Goal: Task Accomplishment & Management: Use online tool/utility

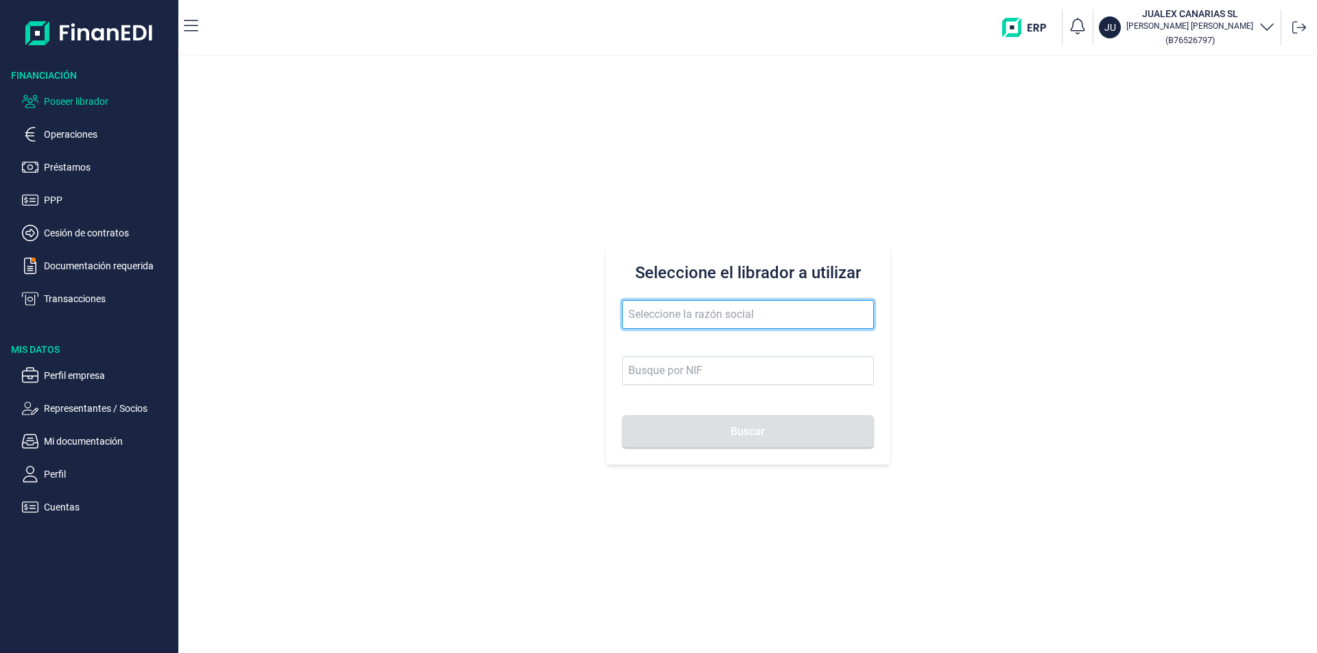
click at [643, 313] on input "text" at bounding box center [748, 314] width 252 height 29
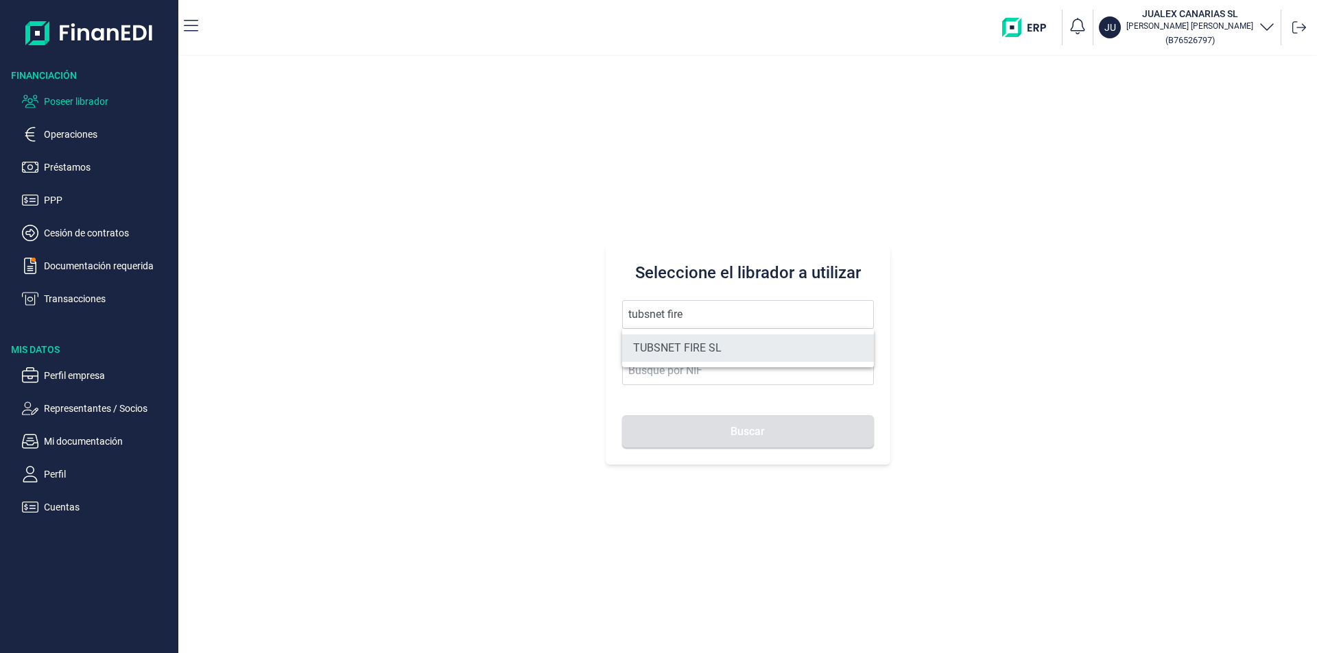
click at [677, 347] on li "TUBSNET FIRE SL" at bounding box center [748, 348] width 252 height 27
type input "TUBSNET FIRE SL"
type input "B67089441"
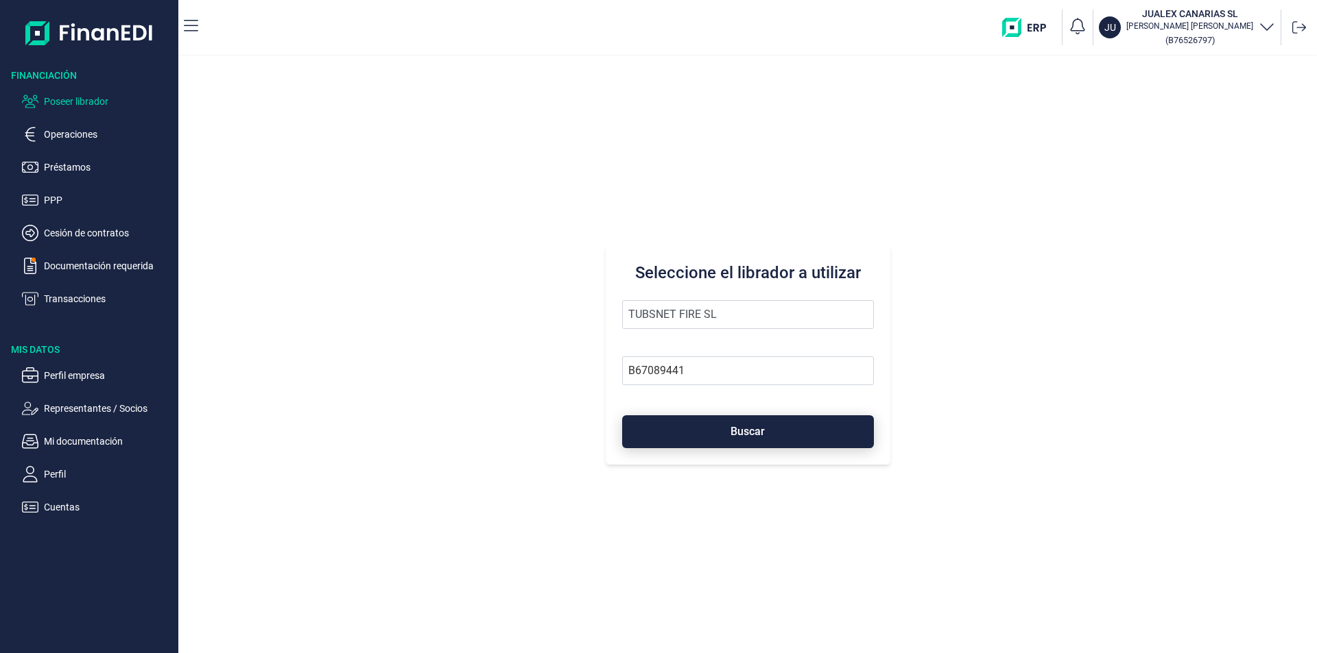
click at [704, 429] on button "Buscar" at bounding box center [748, 432] width 252 height 33
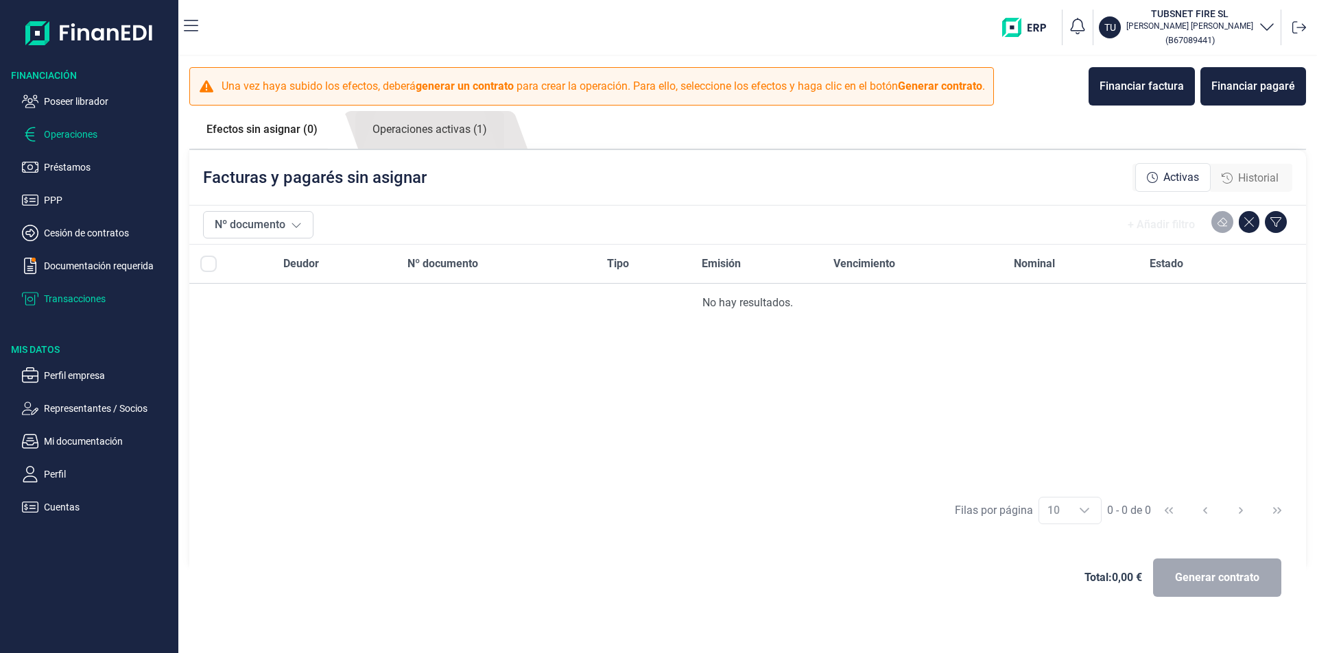
click at [82, 302] on p "Transacciones" at bounding box center [108, 299] width 129 height 16
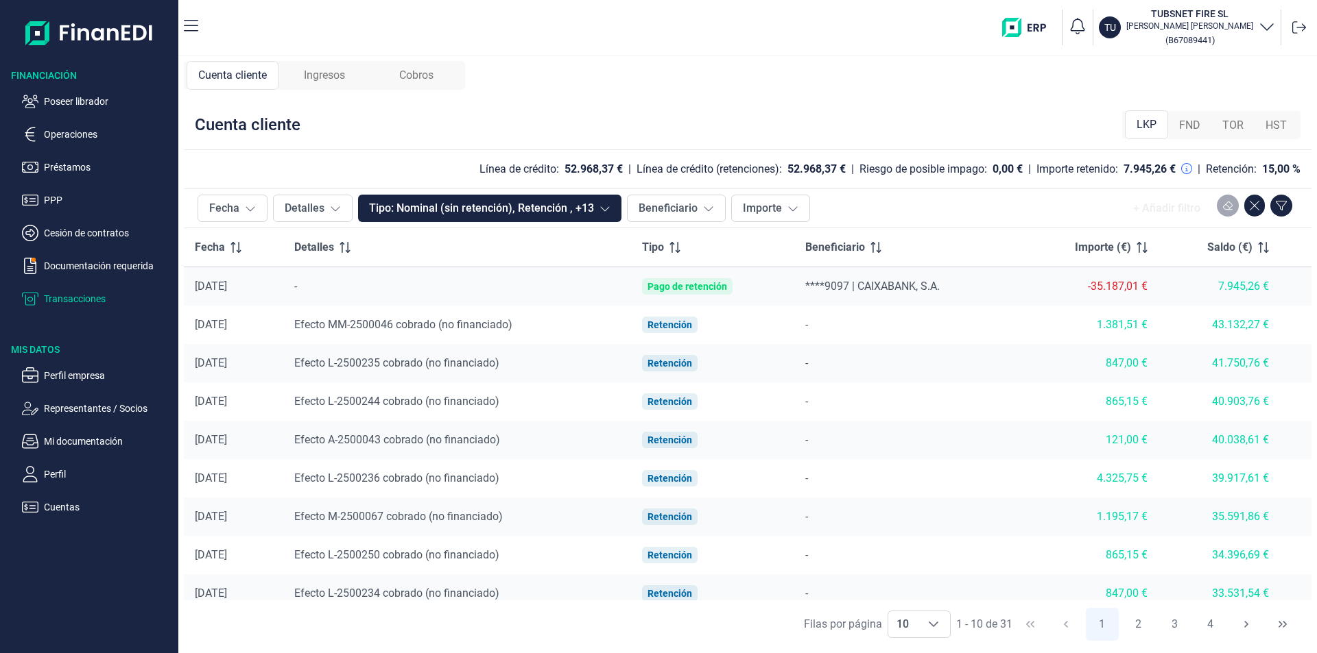
click at [320, 77] on span "Ingresos" at bounding box center [324, 75] width 41 height 16
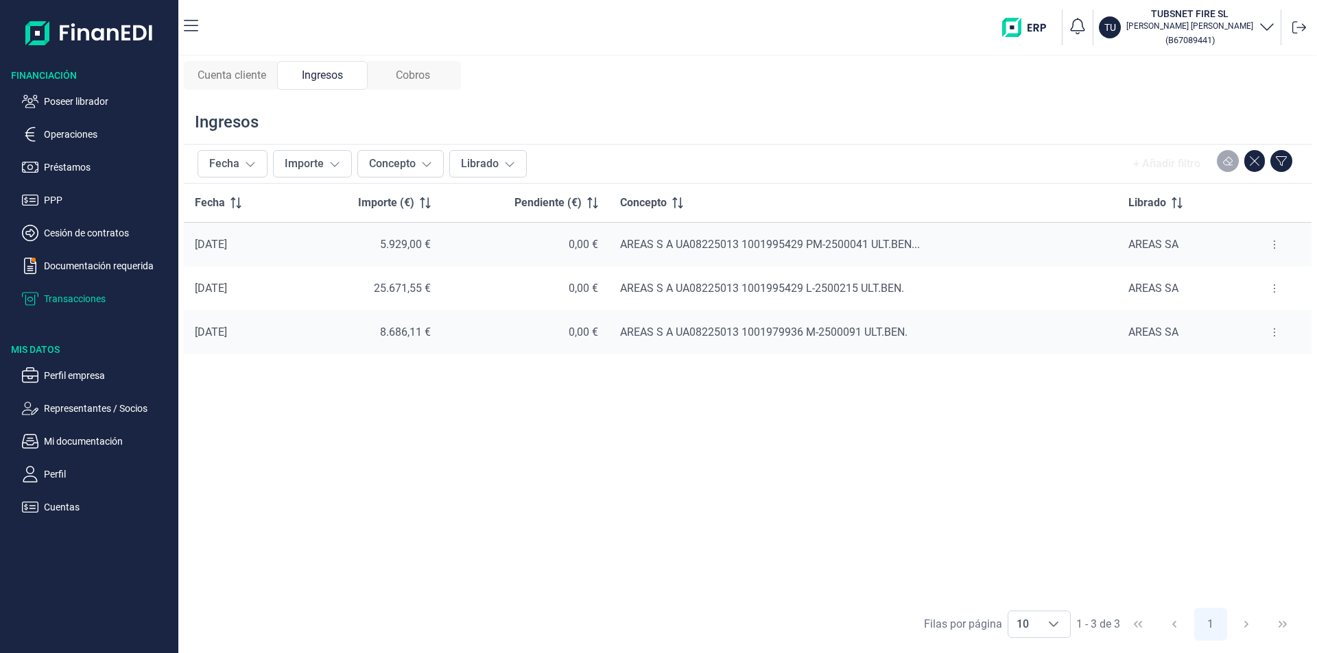
click at [429, 72] on span "Cobros" at bounding box center [413, 75] width 34 height 16
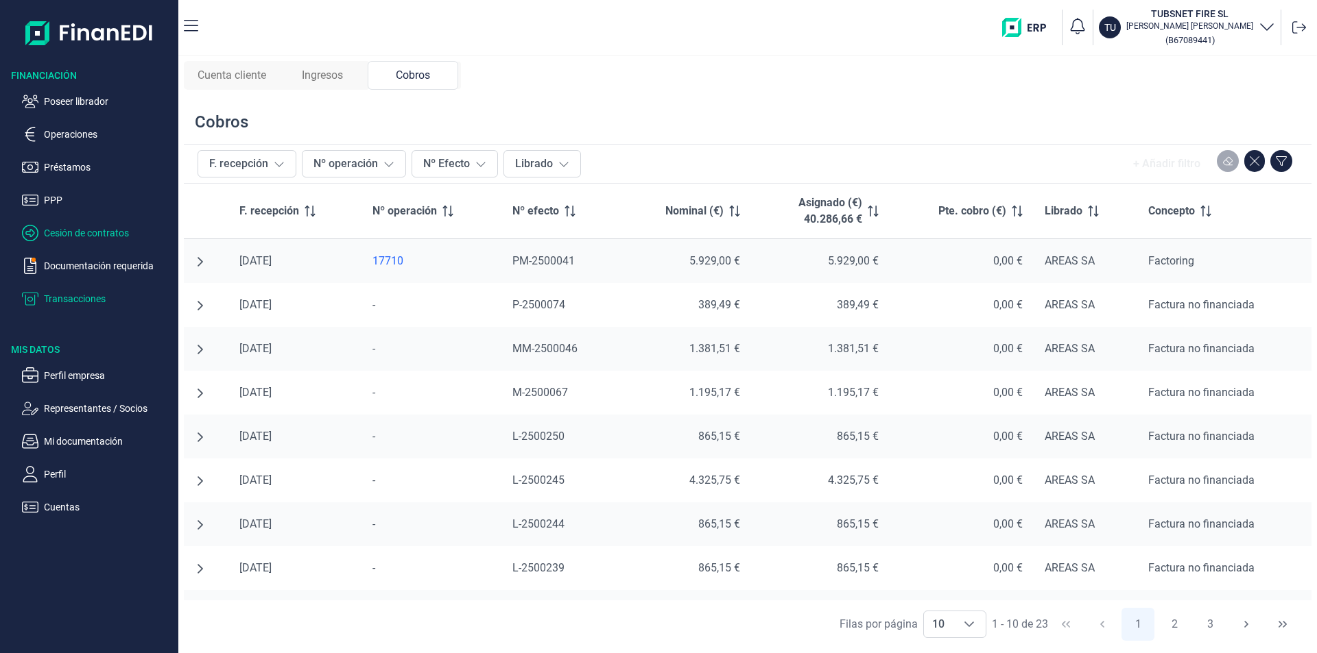
click at [82, 235] on p "Cesión de contratos" at bounding box center [108, 233] width 129 height 16
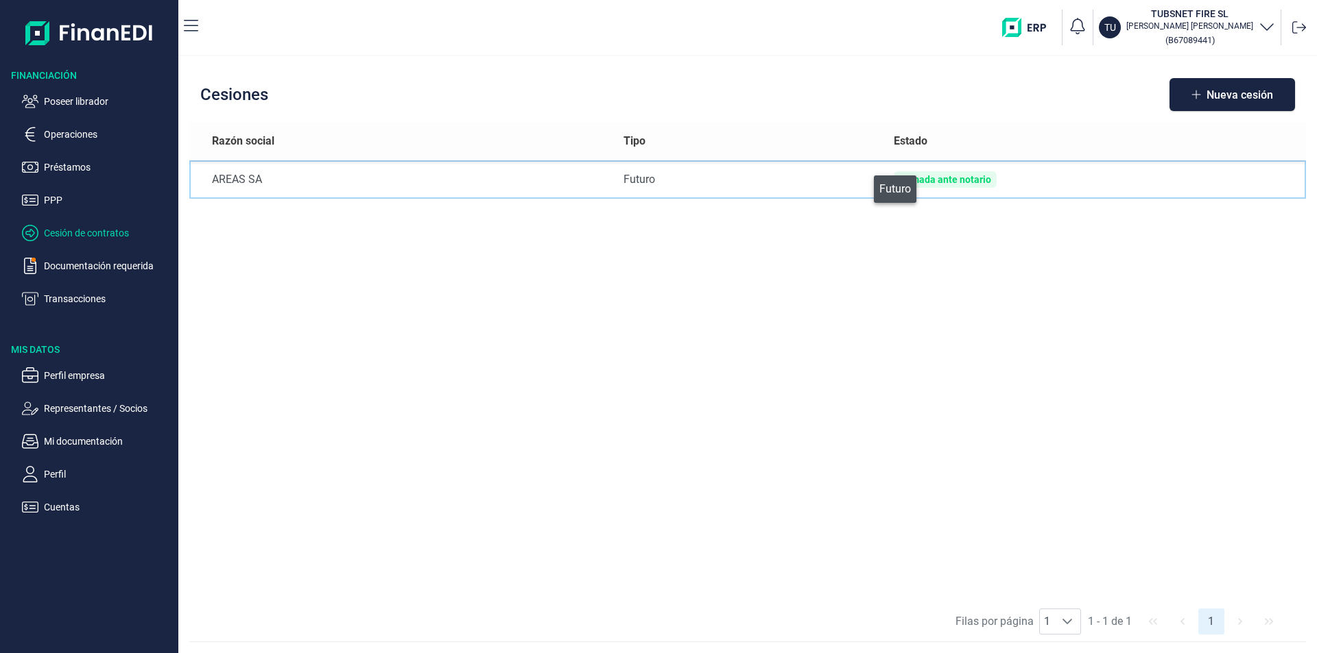
click at [863, 185] on div "Futuro" at bounding box center [747, 179] width 249 height 16
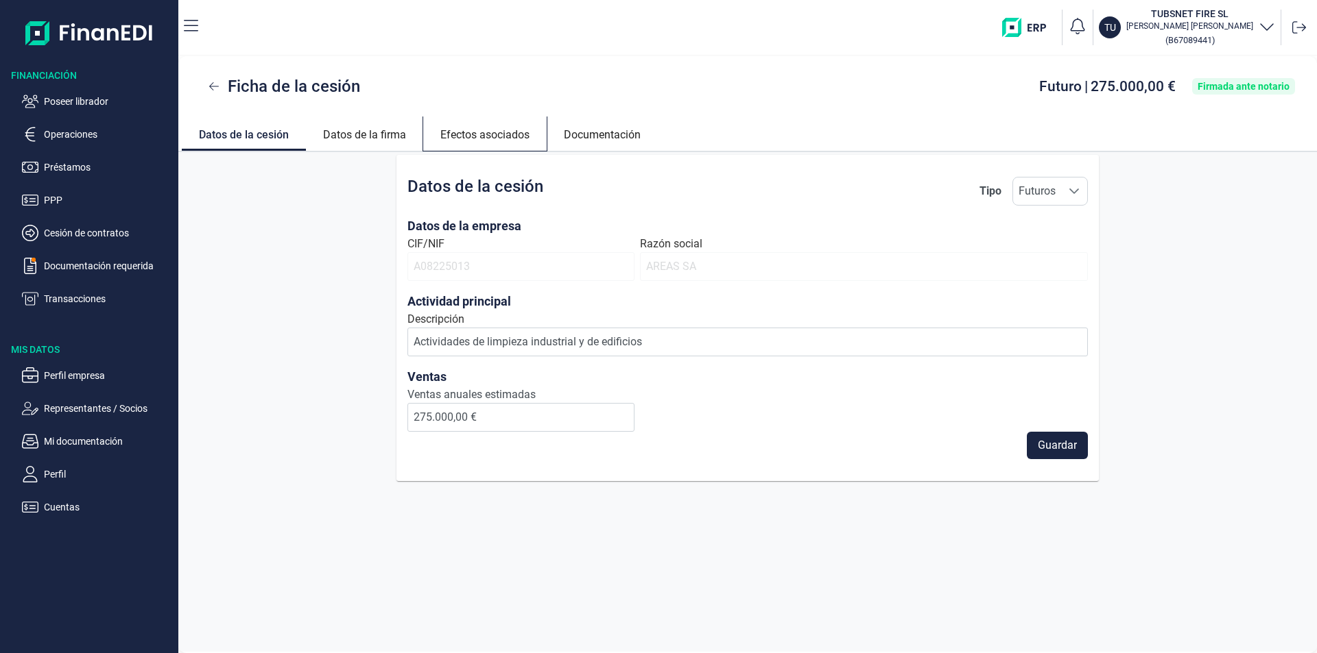
click at [501, 136] on link "Efectos asociados" at bounding box center [484, 133] width 123 height 33
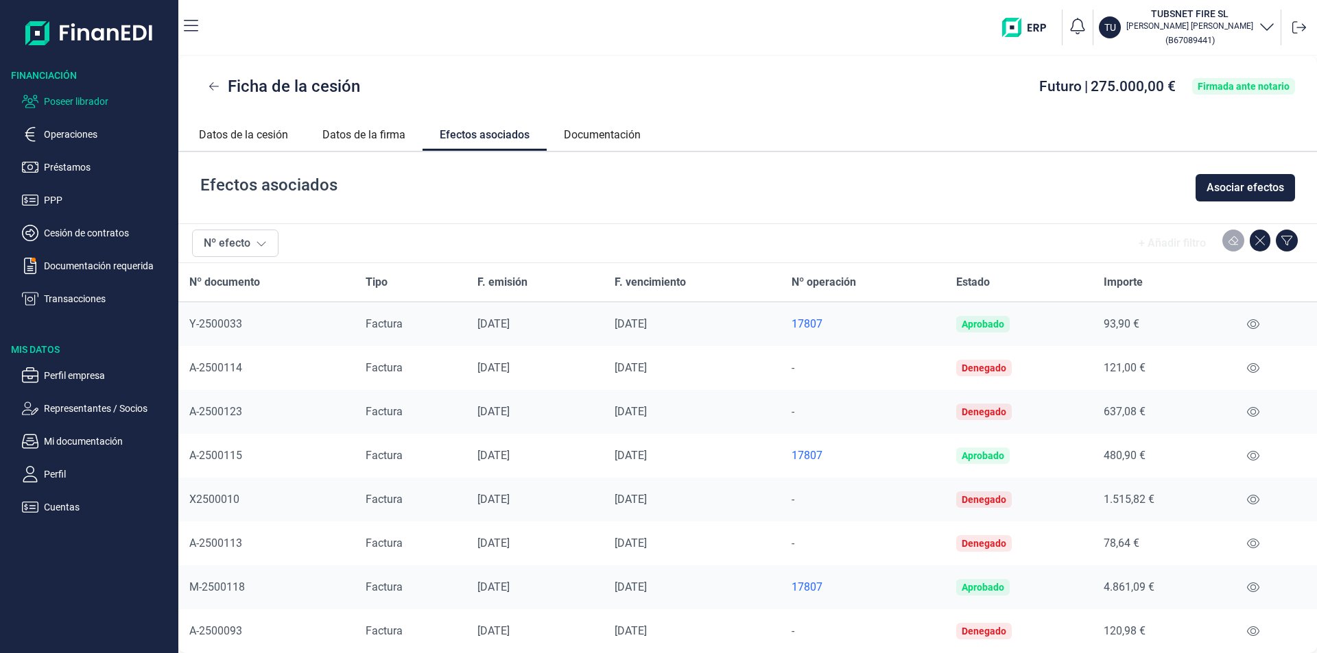
click at [79, 101] on p "Poseer librador" at bounding box center [108, 101] width 129 height 16
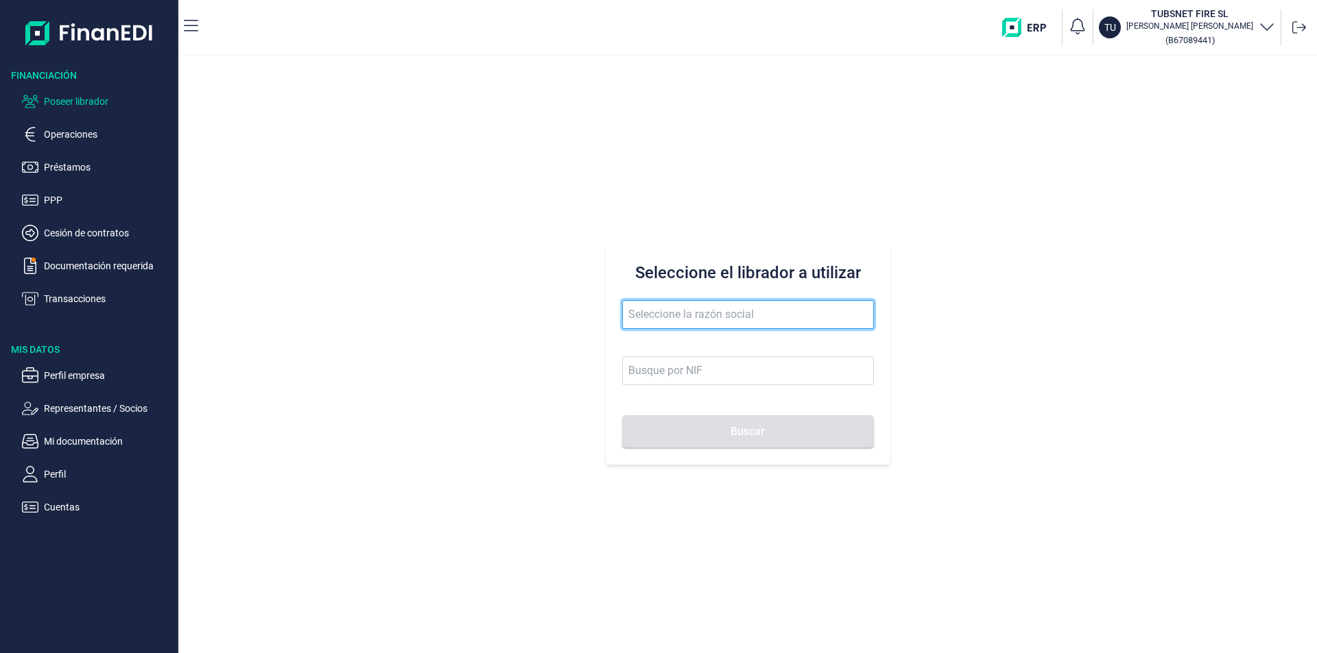
click at [669, 311] on input "text" at bounding box center [748, 314] width 252 height 29
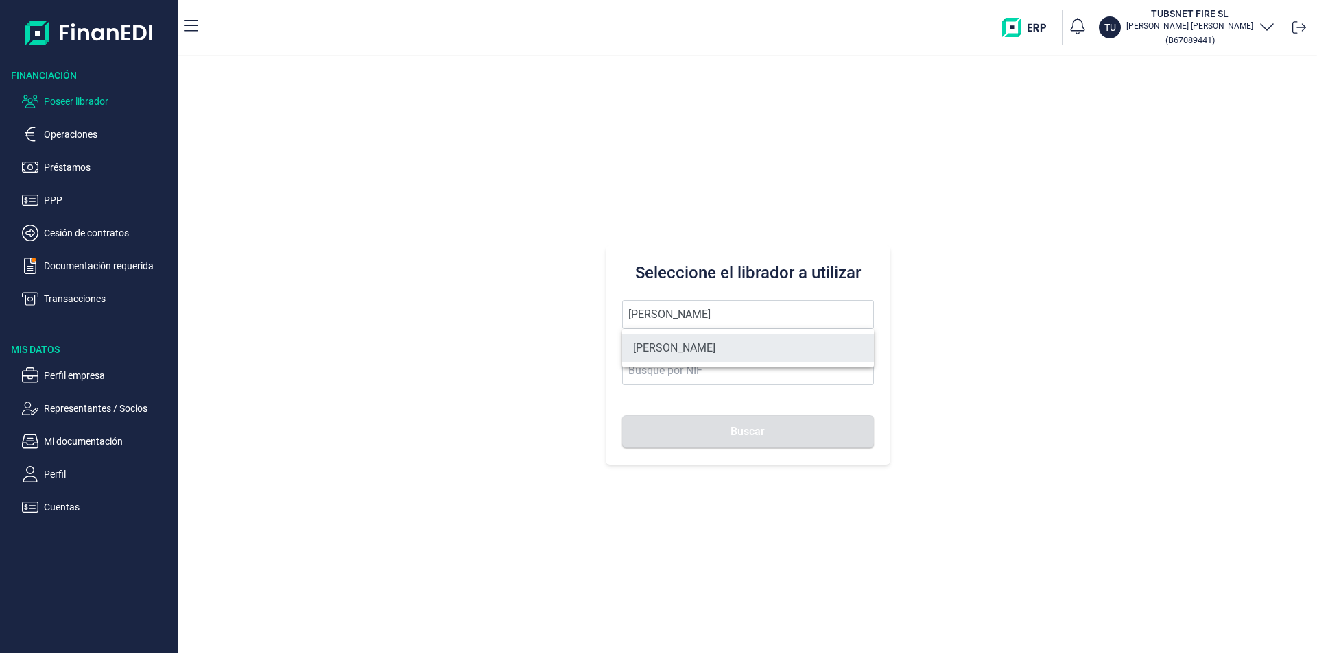
click at [710, 350] on li "[PERSON_NAME]" at bounding box center [748, 348] width 252 height 27
type input "[PERSON_NAME]"
type input "75931982N"
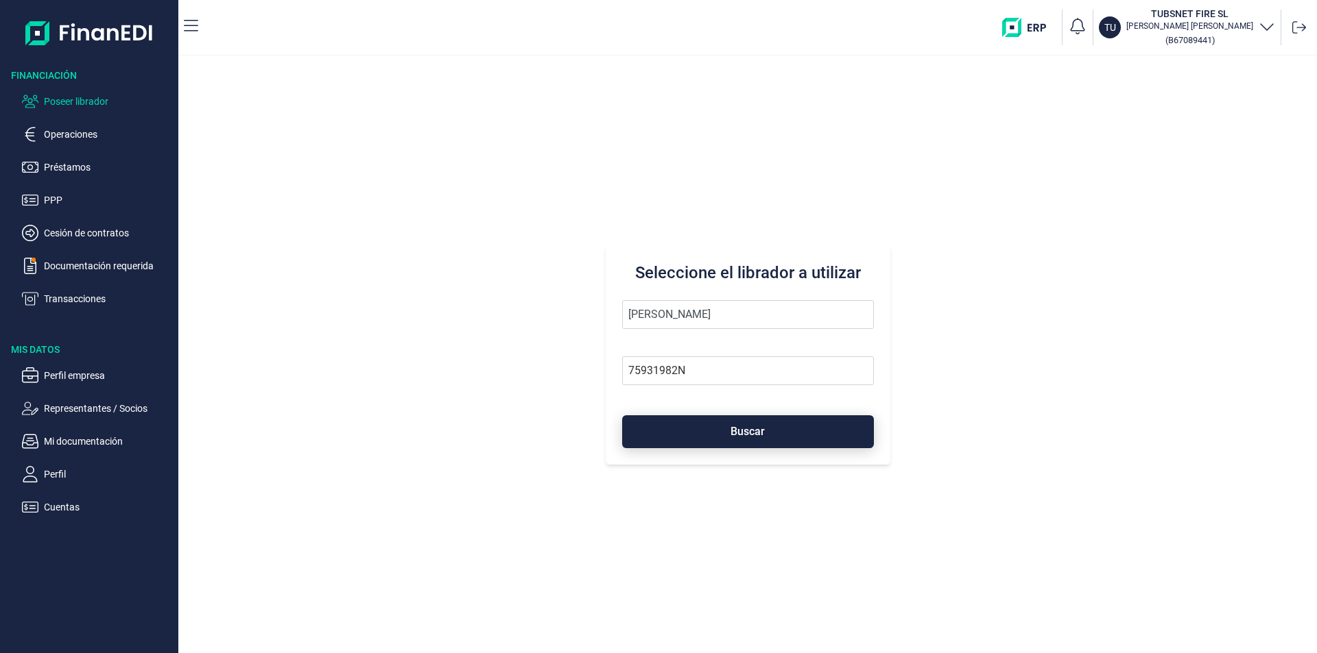
click at [736, 432] on span "Buscar" at bounding box center [747, 431] width 34 height 10
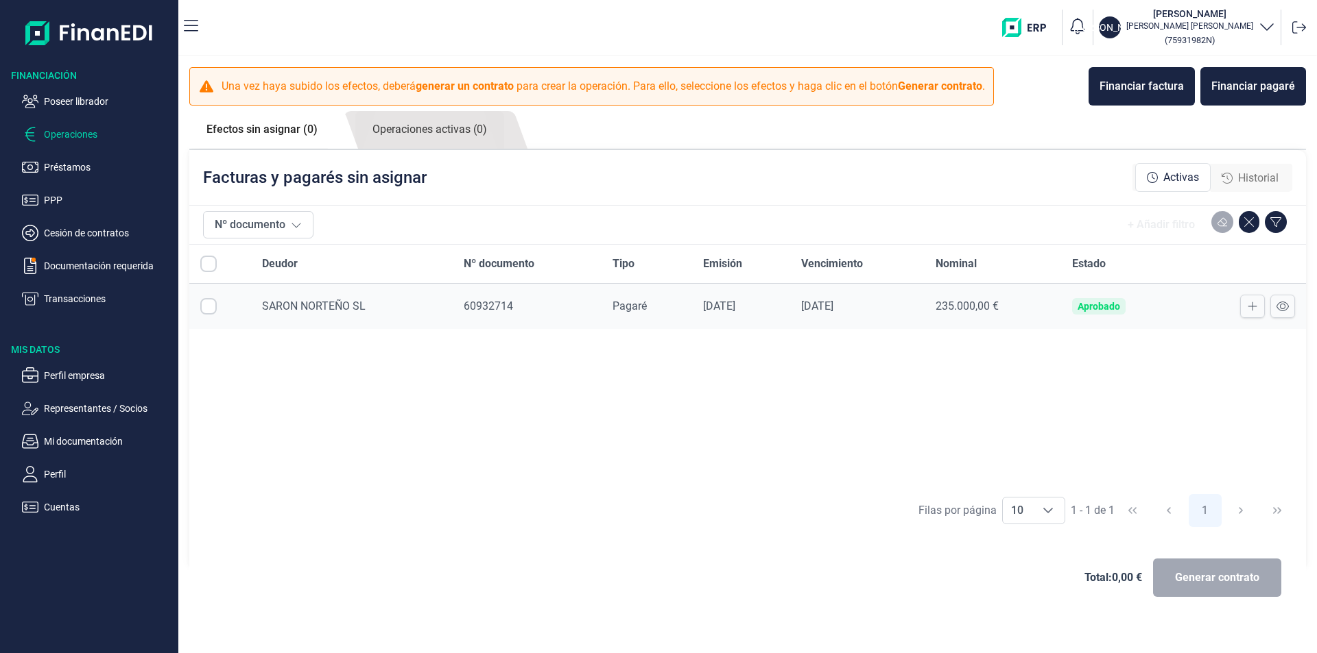
checkbox input "true"
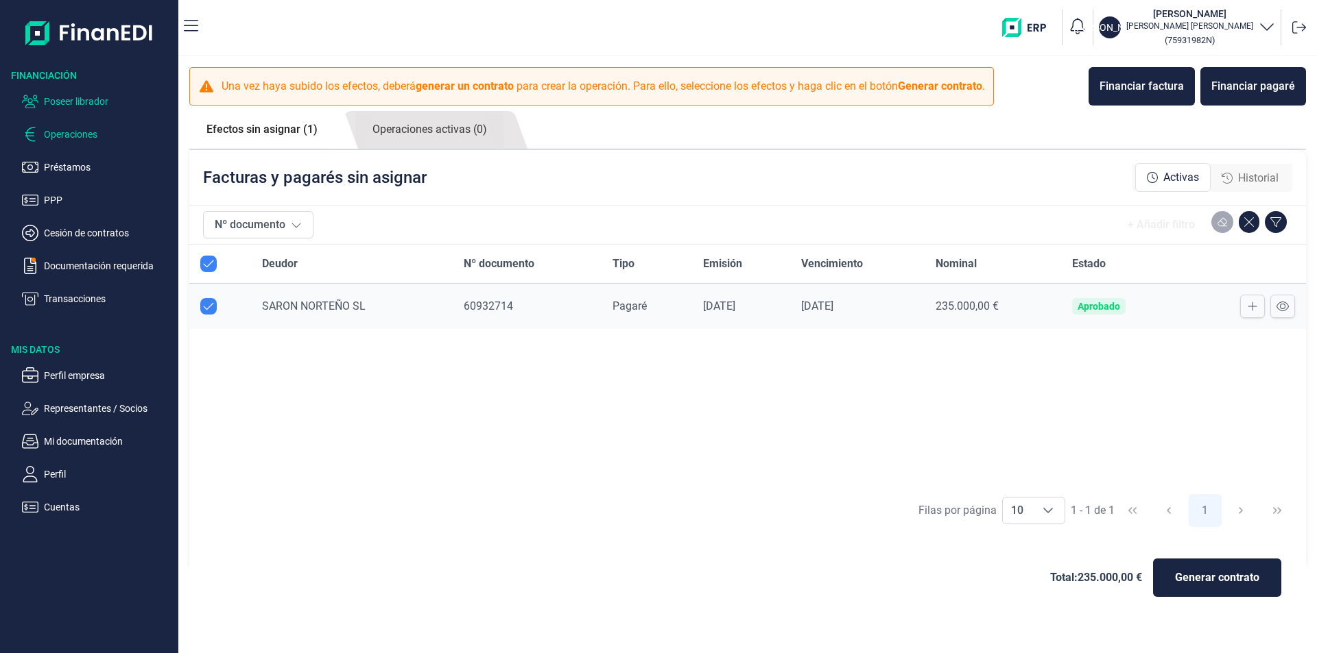
click at [93, 101] on p "Poseer librador" at bounding box center [108, 101] width 129 height 16
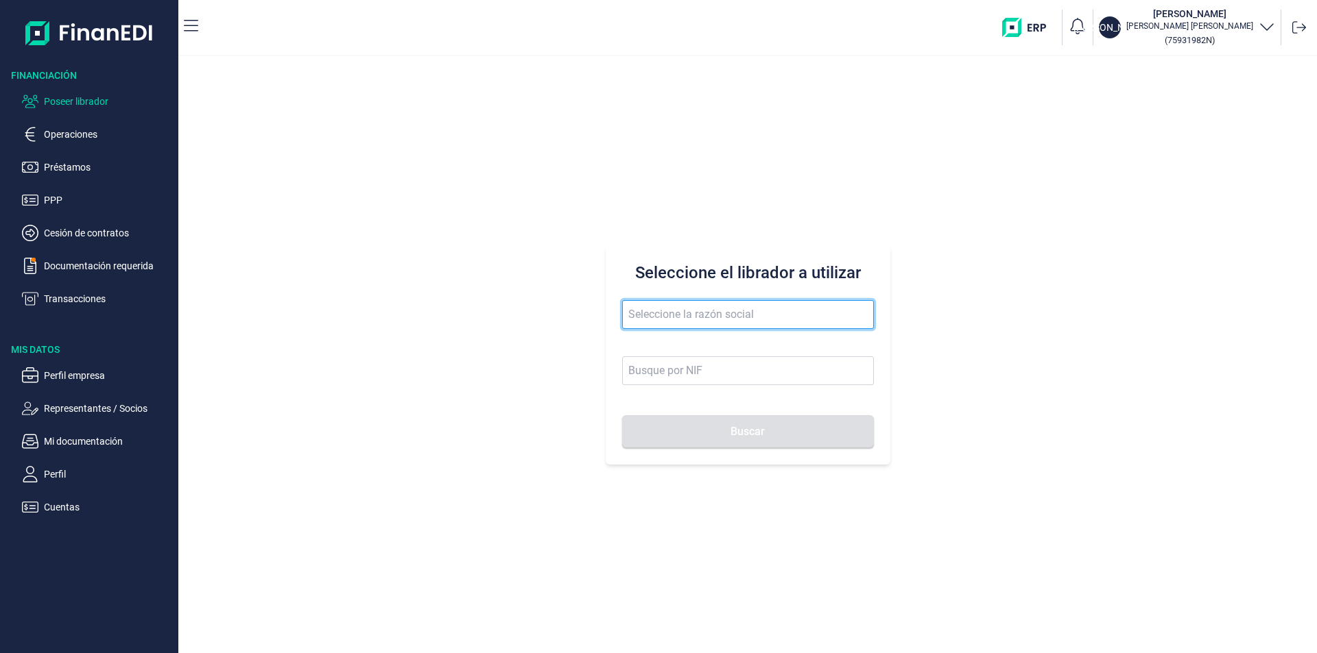
click at [649, 313] on input "text" at bounding box center [748, 314] width 252 height 29
type input "laurens conceot"
